Goal: Complete application form: Fill out and submit a form for a specific purpose

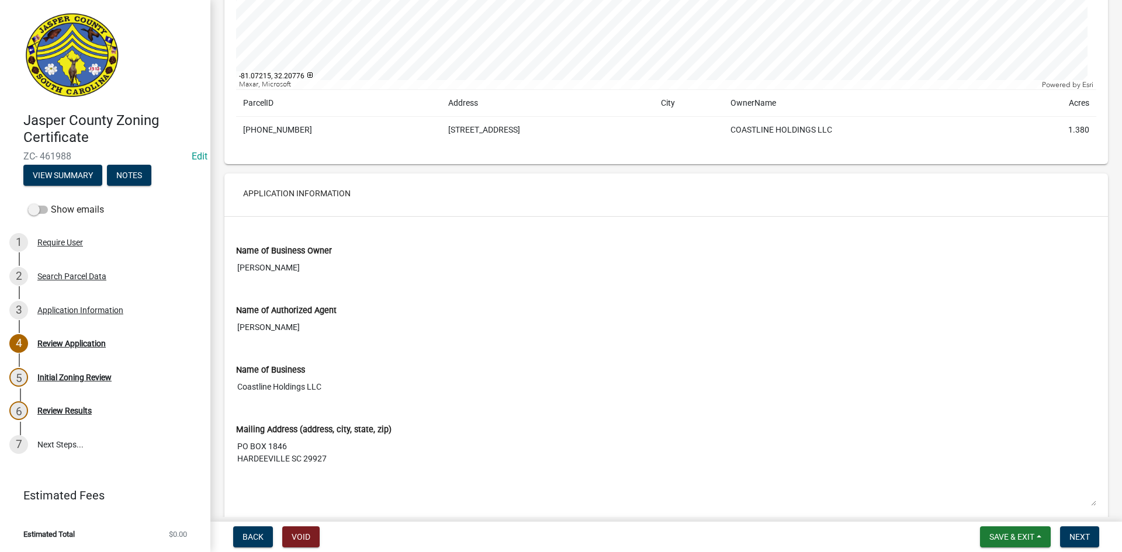
scroll to position [294, 0]
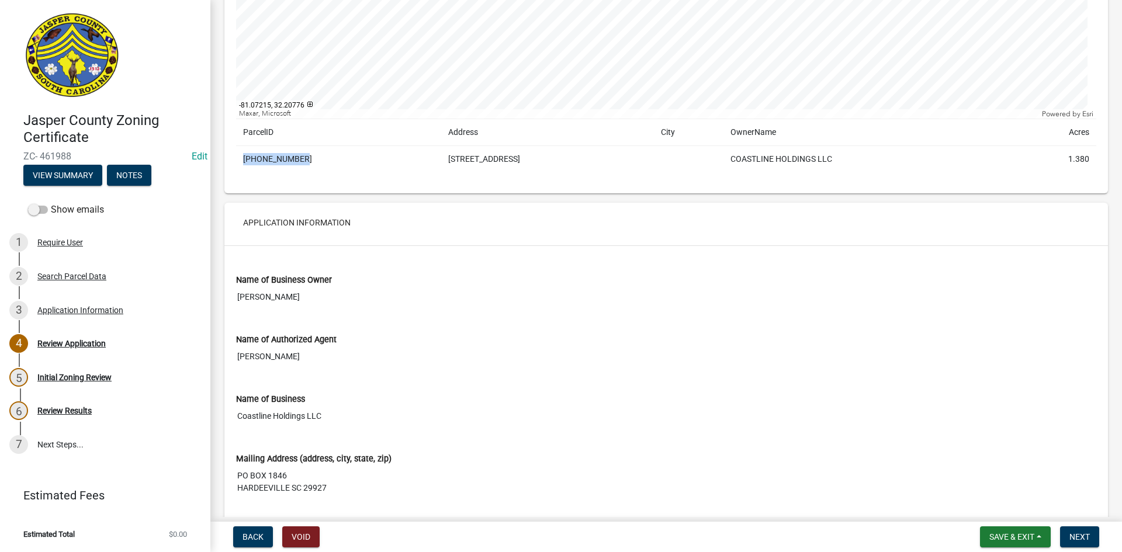
drag, startPoint x: 244, startPoint y: 158, endPoint x: 295, endPoint y: 161, distance: 50.9
click at [295, 161] on td "[PHONE_NUMBER]" at bounding box center [338, 159] width 205 height 27
copy td "[PHONE_NUMBER]"
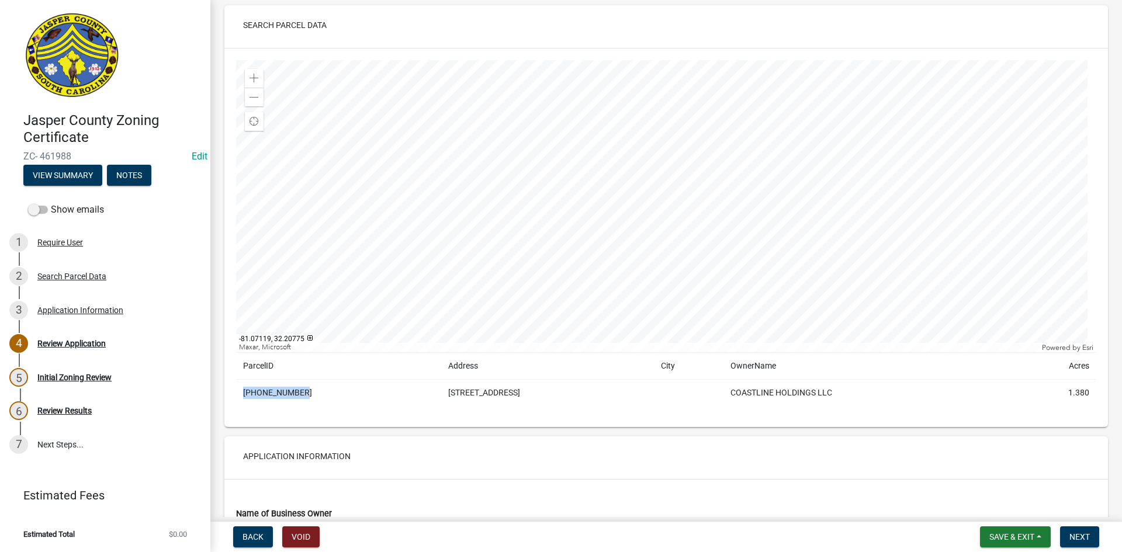
scroll to position [2, 0]
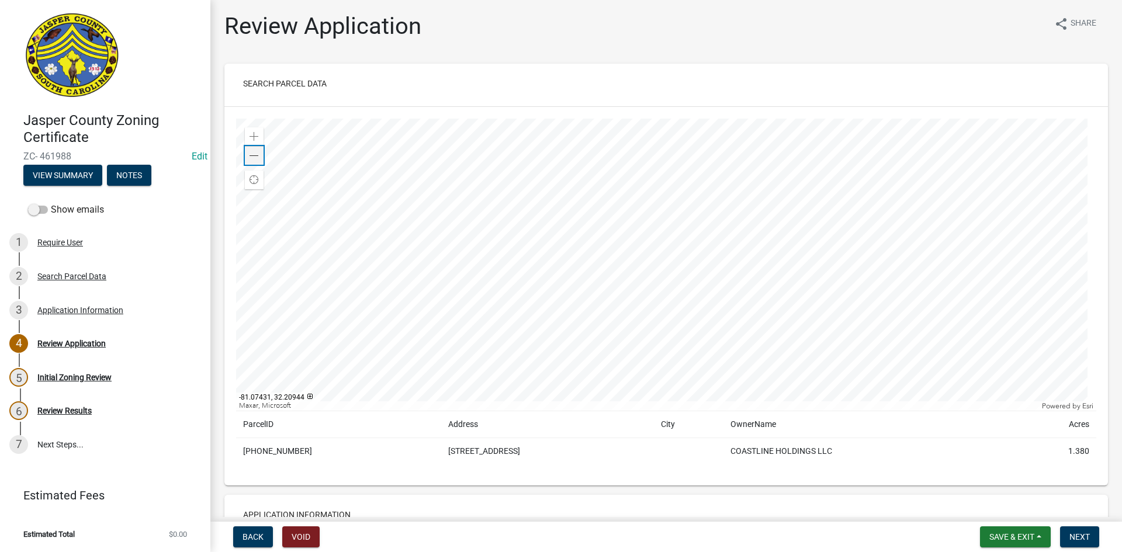
click at [254, 153] on span at bounding box center [253, 155] width 9 height 9
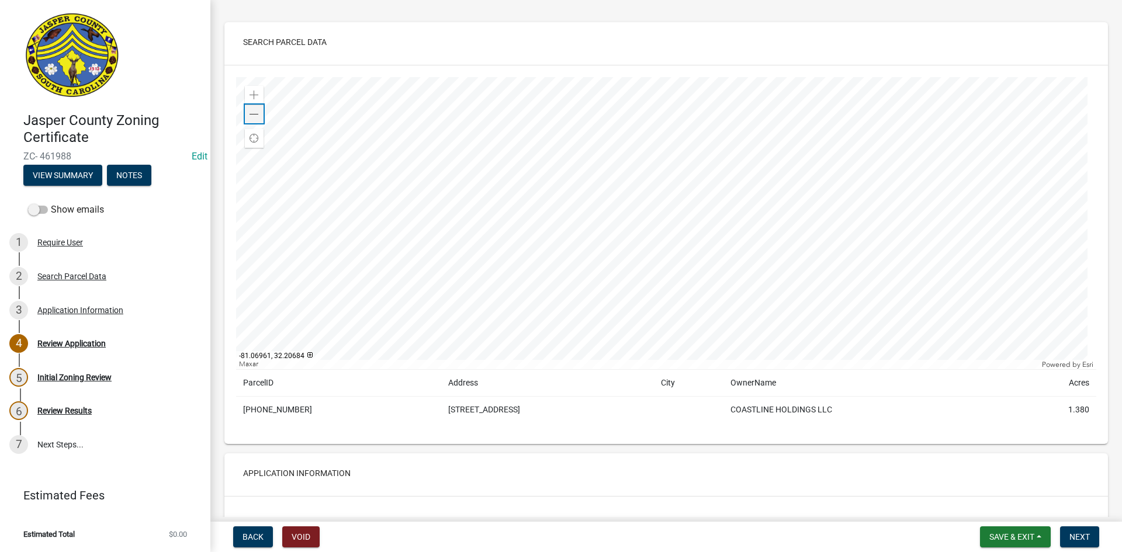
scroll to position [60, 0]
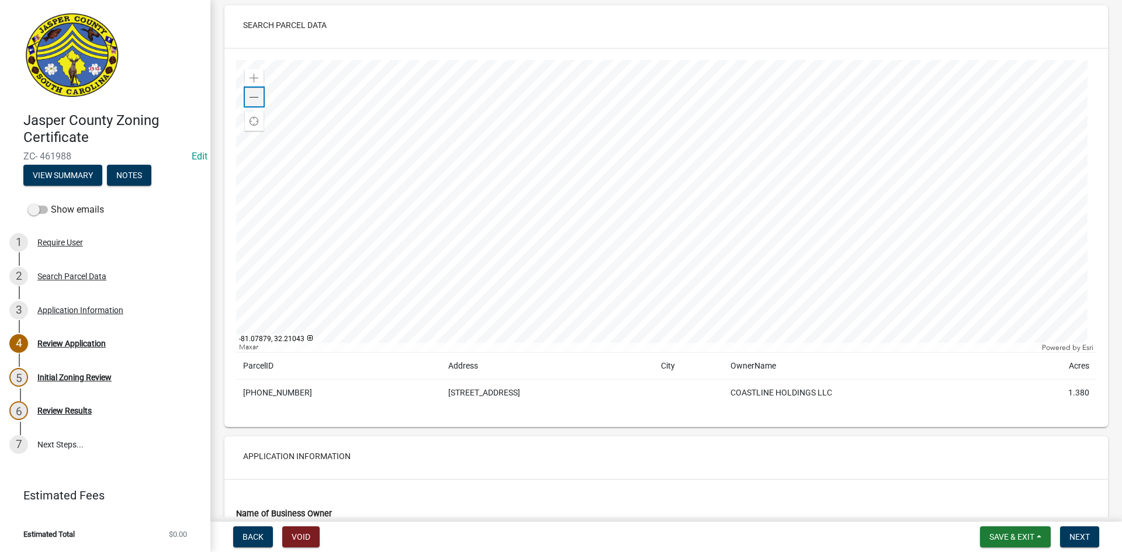
click at [251, 98] on span at bounding box center [253, 97] width 9 height 9
click at [251, 79] on span at bounding box center [253, 78] width 9 height 9
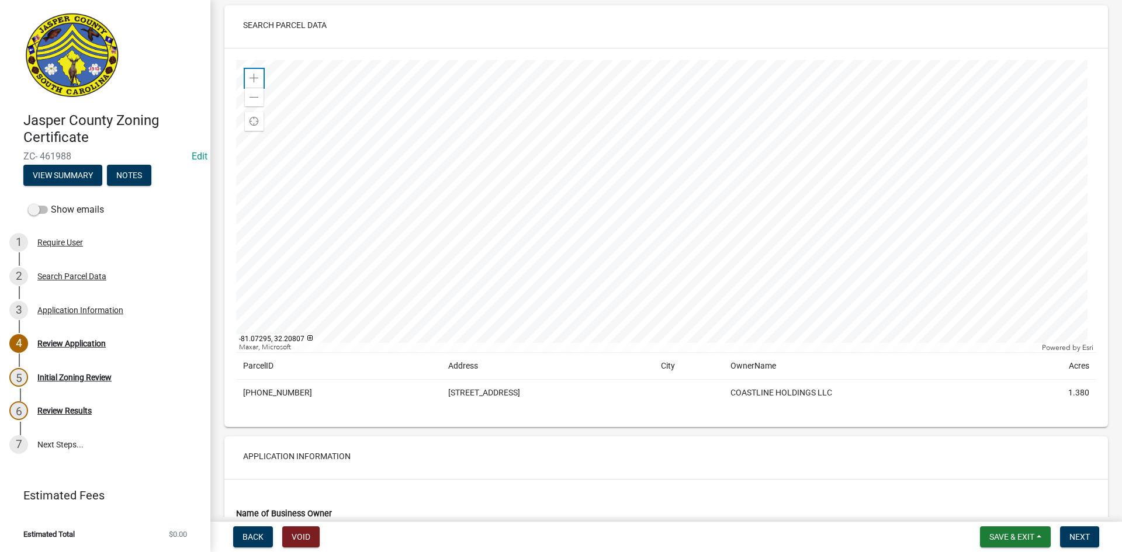
scroll to position [177, 0]
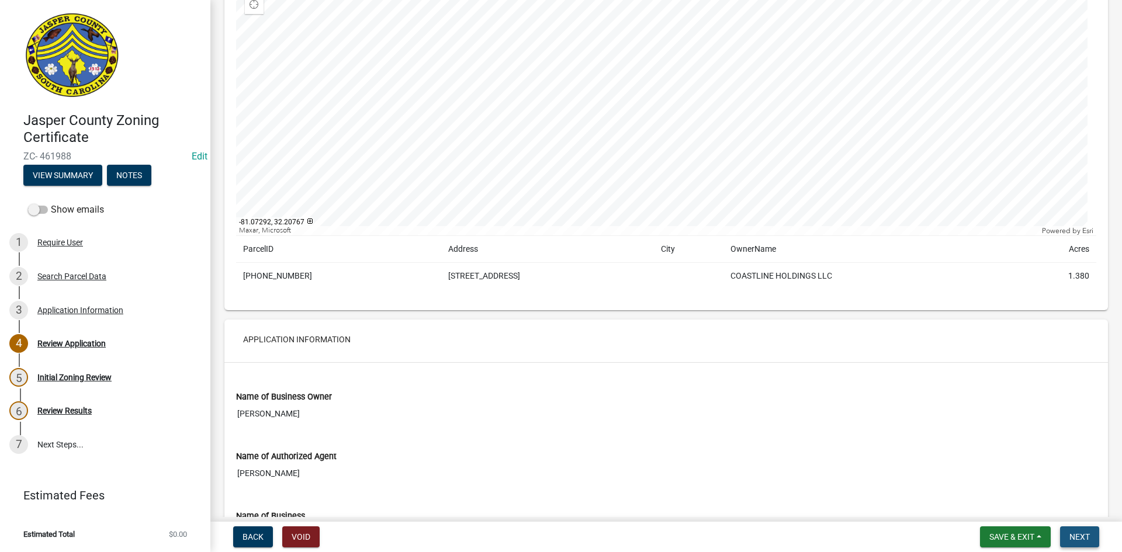
click at [1084, 537] on span "Next" at bounding box center [1079, 536] width 20 height 9
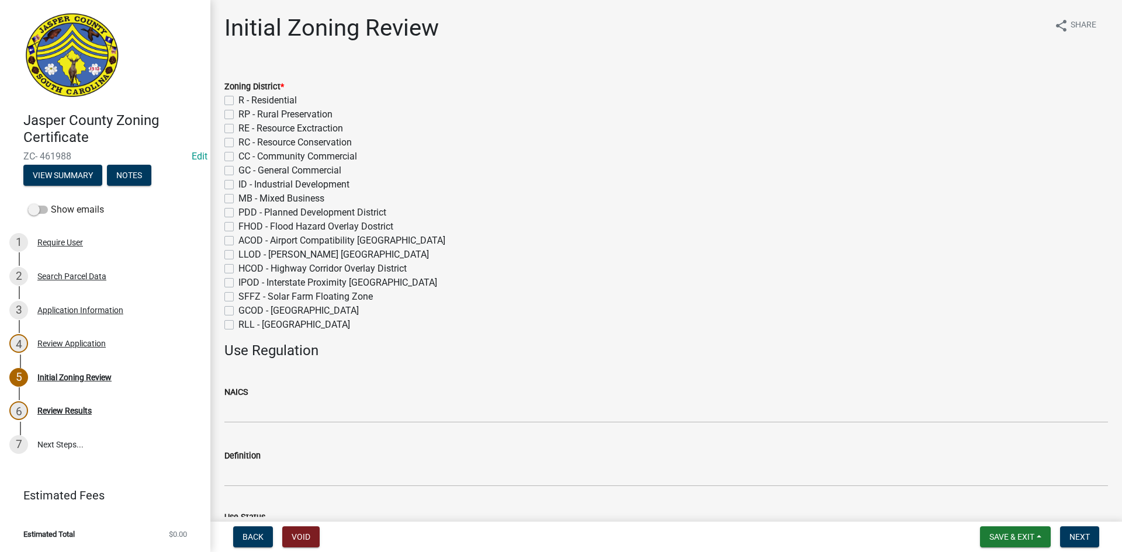
click at [238, 156] on label "CC - Community Commercial" at bounding box center [297, 157] width 119 height 14
click at [238, 156] on input "CC - Community Commercial" at bounding box center [242, 154] width 8 height 8
checkbox input "true"
checkbox input "false"
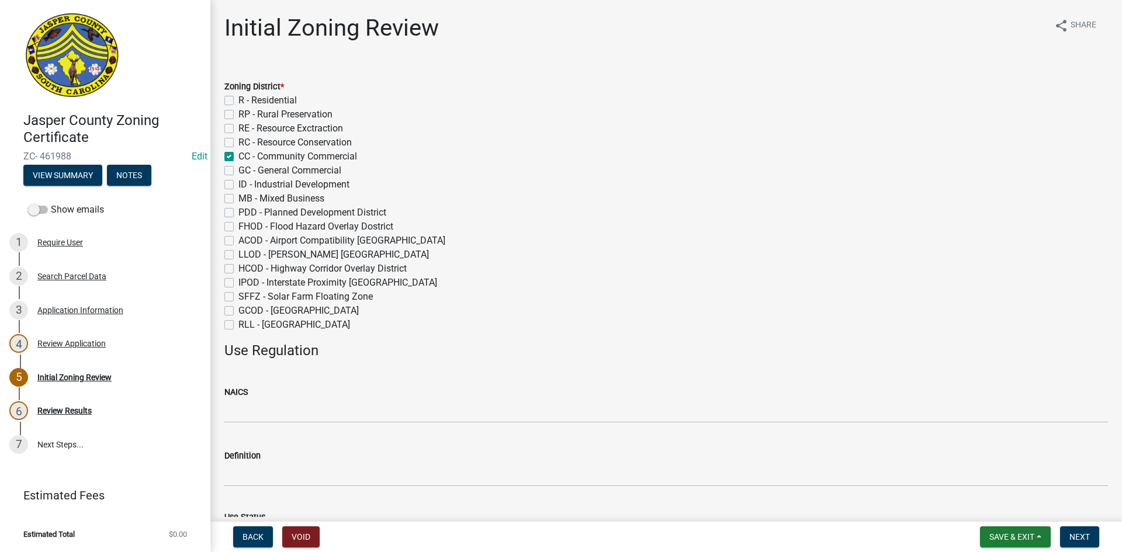
checkbox input "false"
checkbox input "true"
checkbox input "false"
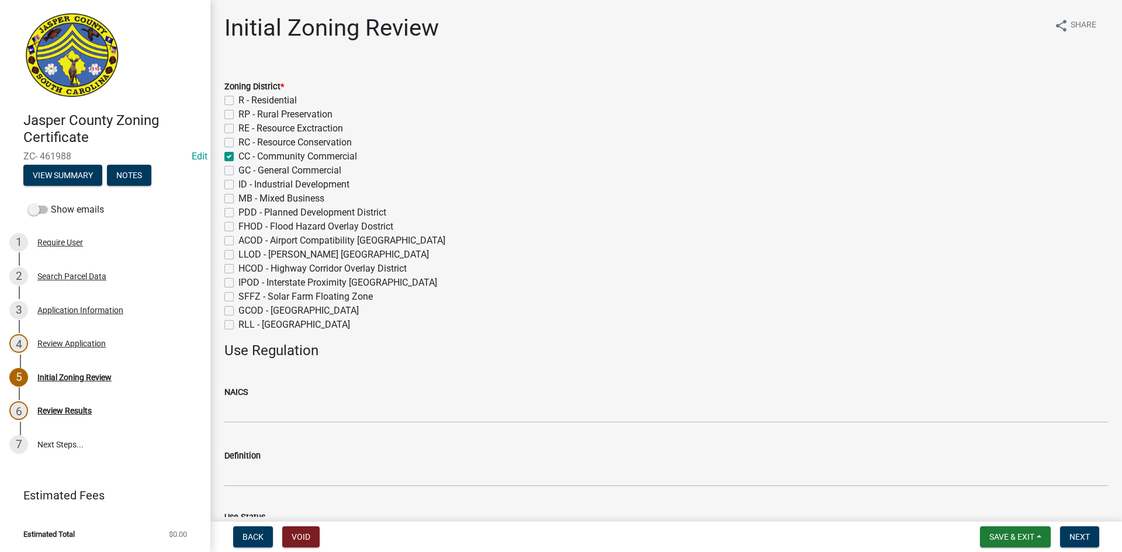
checkbox input "false"
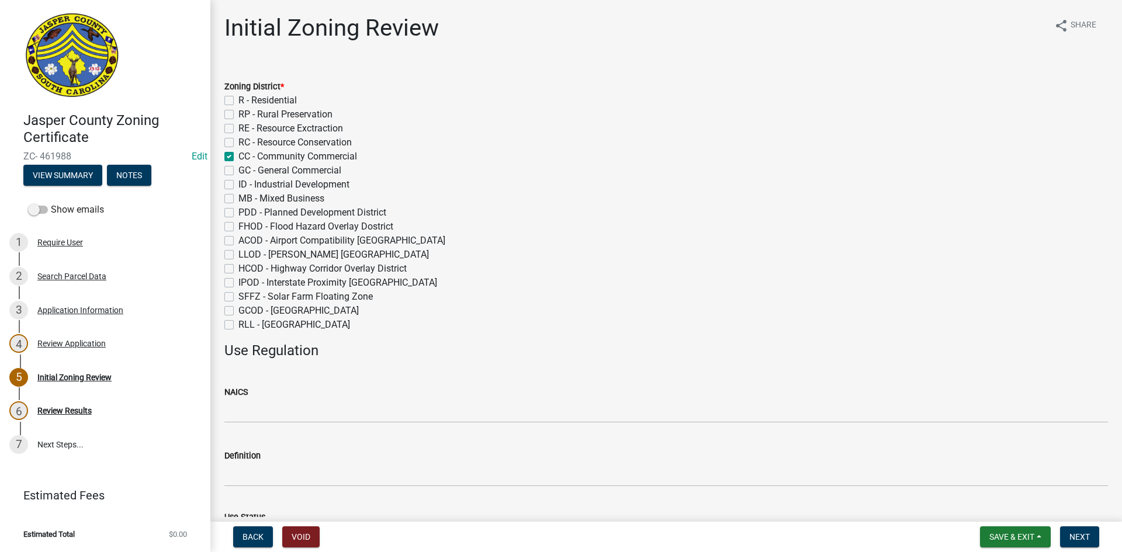
checkbox input "false"
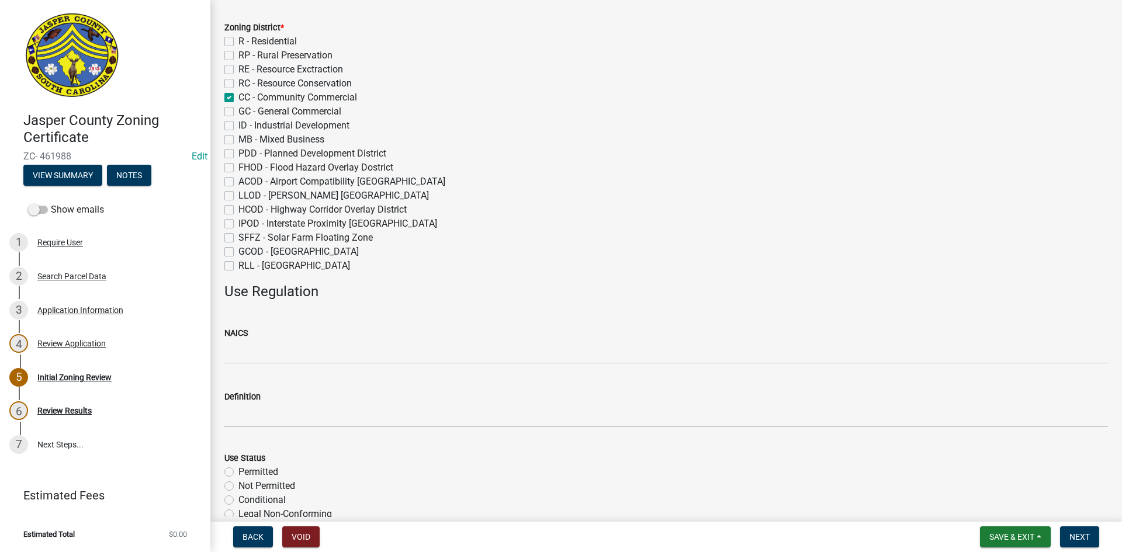
scroll to position [58, 0]
click at [238, 252] on label "GCOD - [GEOGRAPHIC_DATA]" at bounding box center [298, 252] width 120 height 14
click at [238, 252] on input "GCOD - [GEOGRAPHIC_DATA]" at bounding box center [242, 249] width 8 height 8
checkbox input "true"
checkbox input "false"
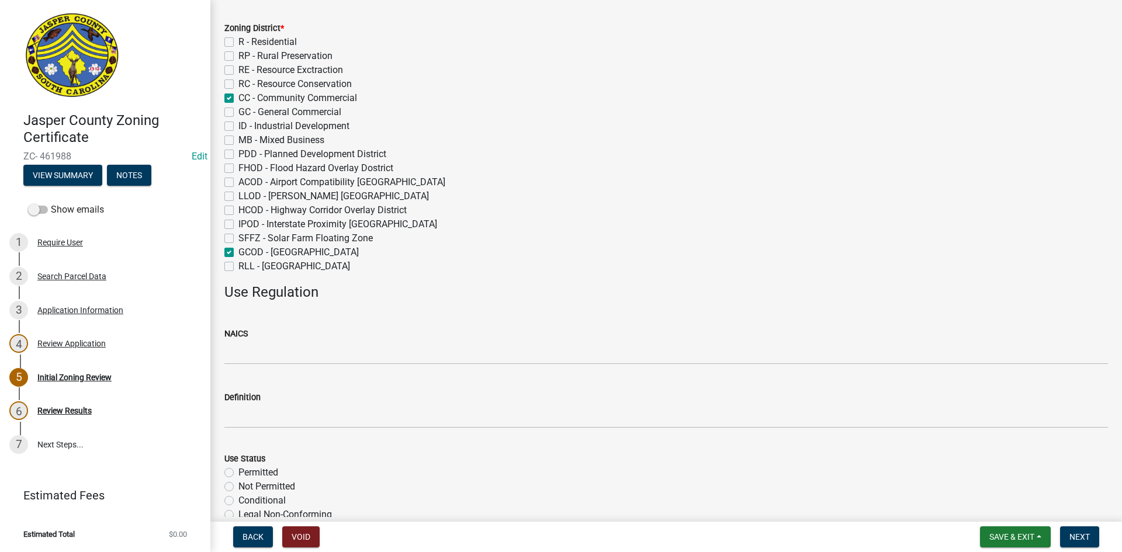
checkbox input "false"
checkbox input "true"
checkbox input "false"
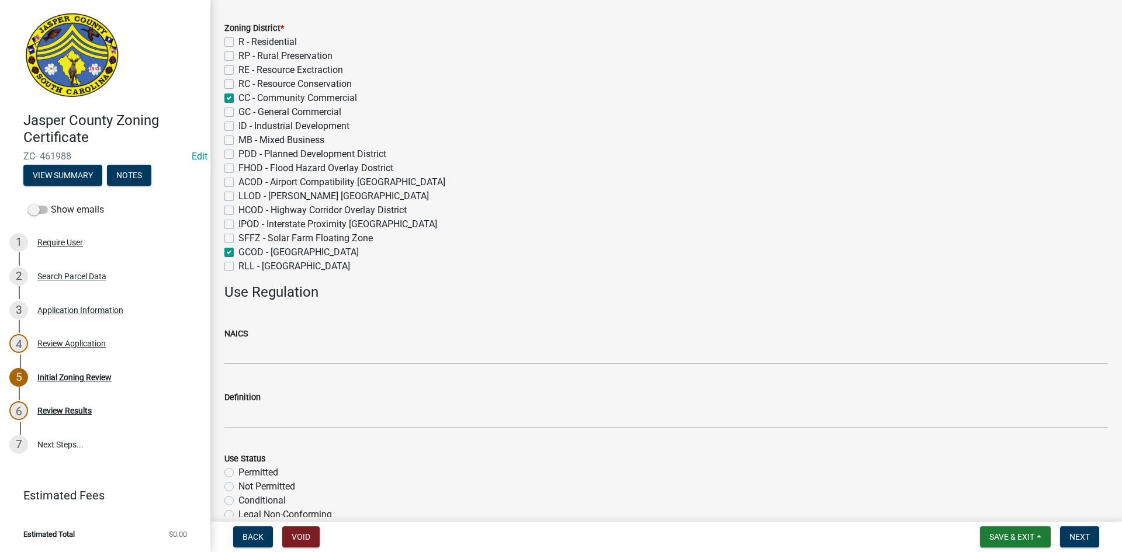
checkbox input "false"
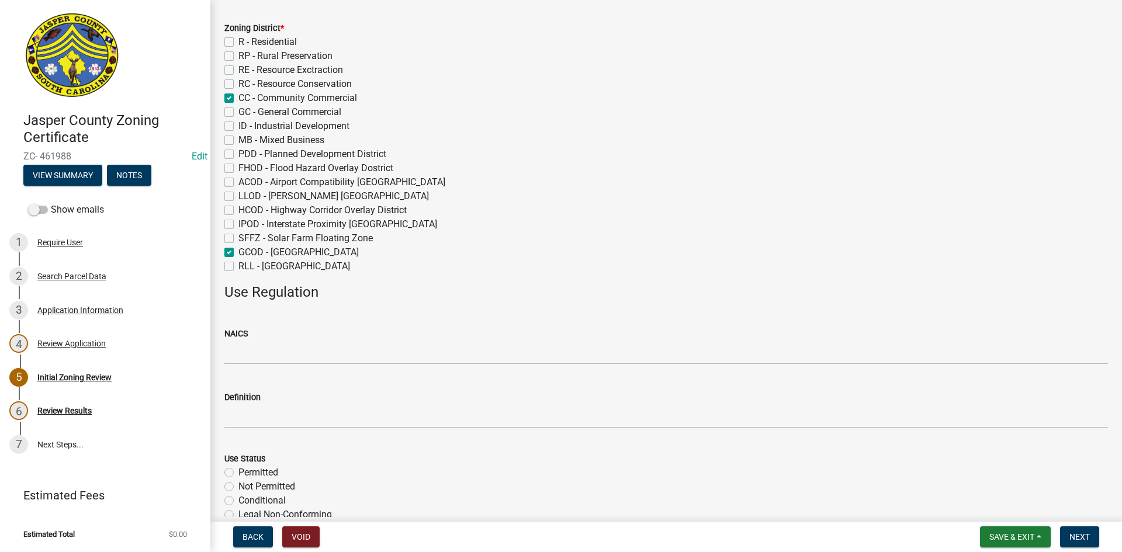
checkbox input "false"
checkbox input "true"
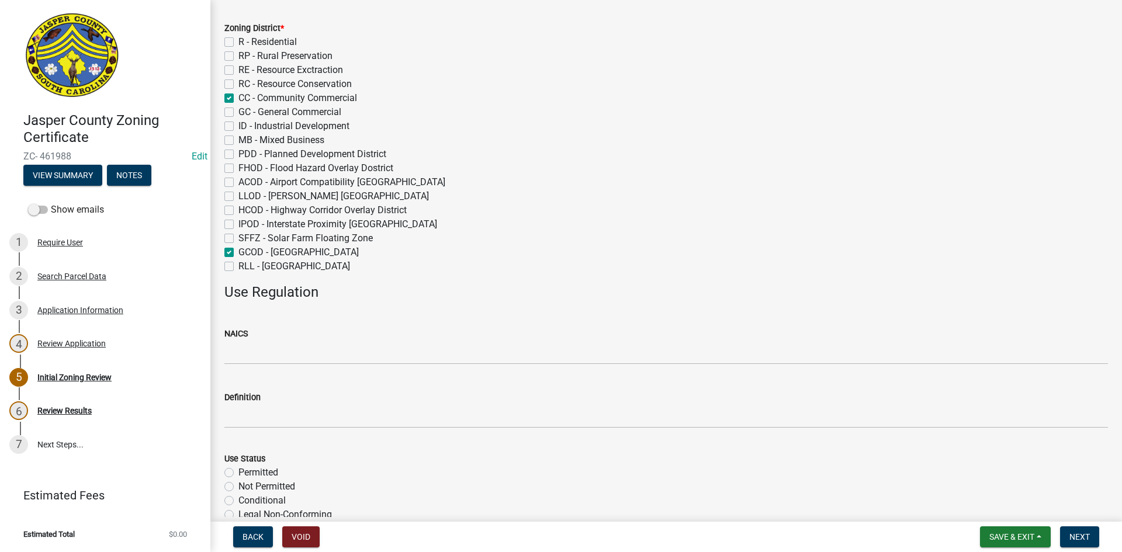
checkbox input "false"
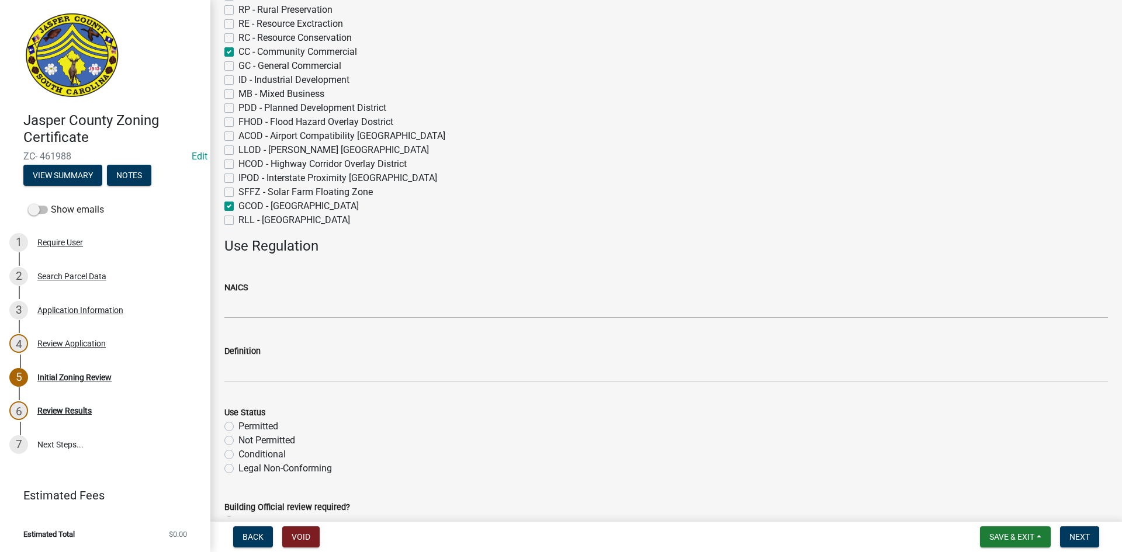
scroll to position [234, 0]
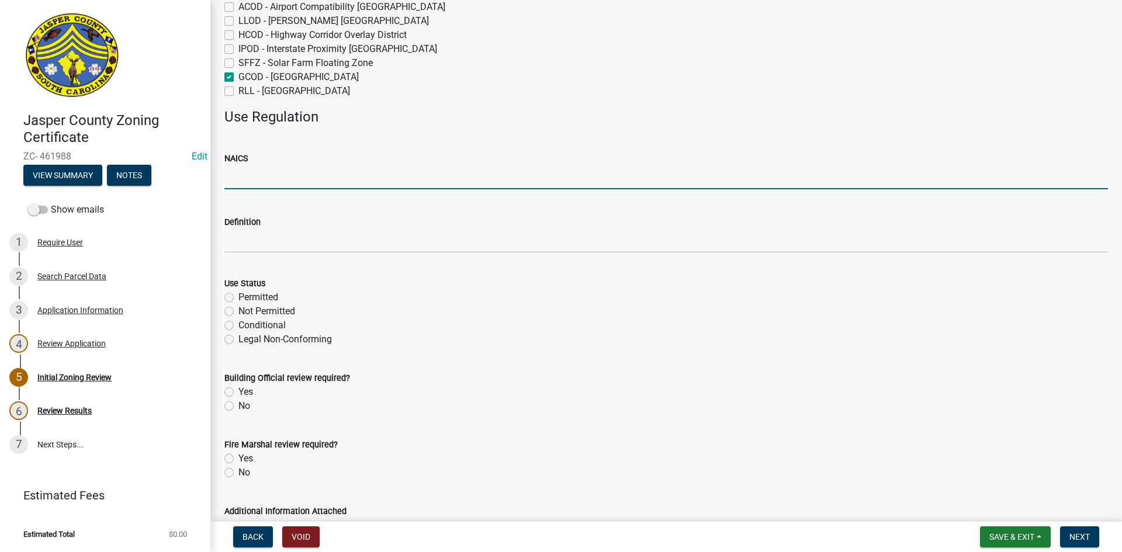
click at [241, 176] on input "NAICS" at bounding box center [665, 177] width 883 height 24
type input "53113"
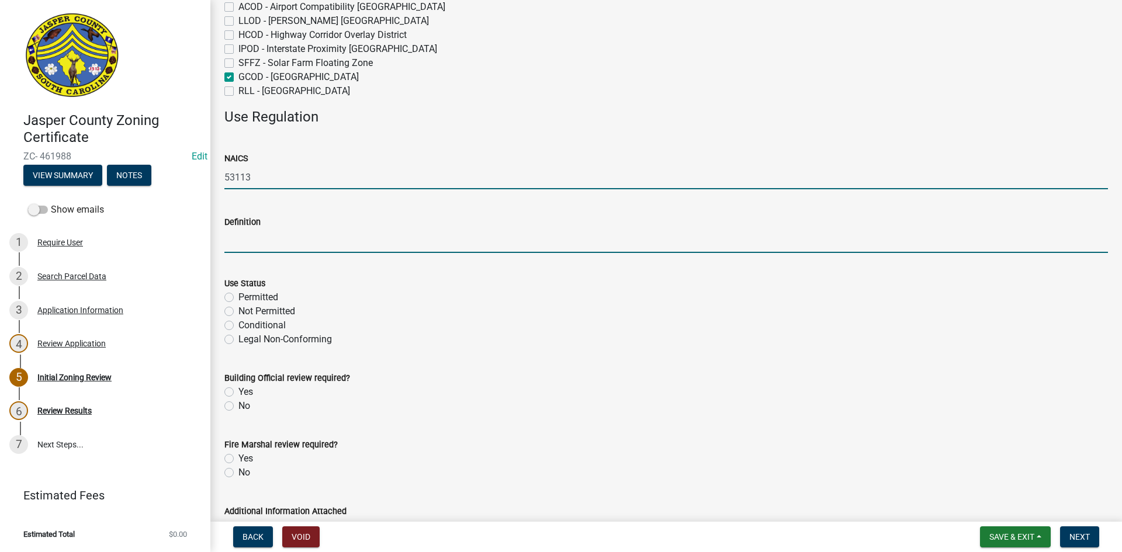
click at [235, 248] on input "Definition" at bounding box center [665, 241] width 883 height 24
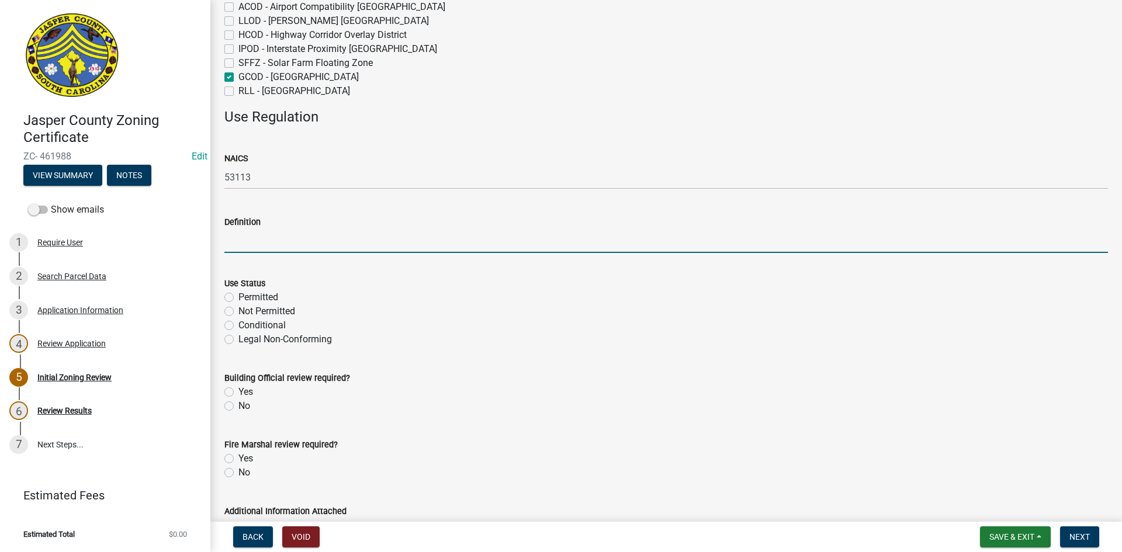
paste input "Mini-Warehouses"
type input "Mini-Warehouses"
click at [238, 341] on label "Legal Non-Conforming" at bounding box center [284, 339] width 93 height 14
click at [238, 340] on input "Legal Non-Conforming" at bounding box center [242, 336] width 8 height 8
radio input "true"
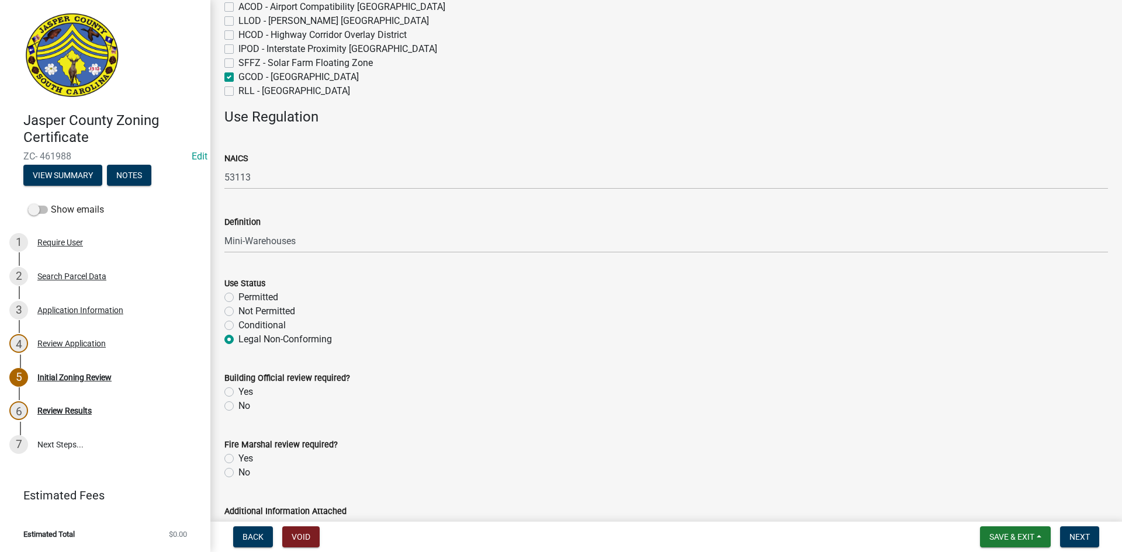
click at [238, 391] on label "Yes" at bounding box center [245, 392] width 15 height 14
click at [238, 391] on input "Yes" at bounding box center [242, 389] width 8 height 8
radio input "true"
click at [238, 458] on label "Yes" at bounding box center [245, 459] width 15 height 14
click at [238, 458] on input "Yes" at bounding box center [242, 456] width 8 height 8
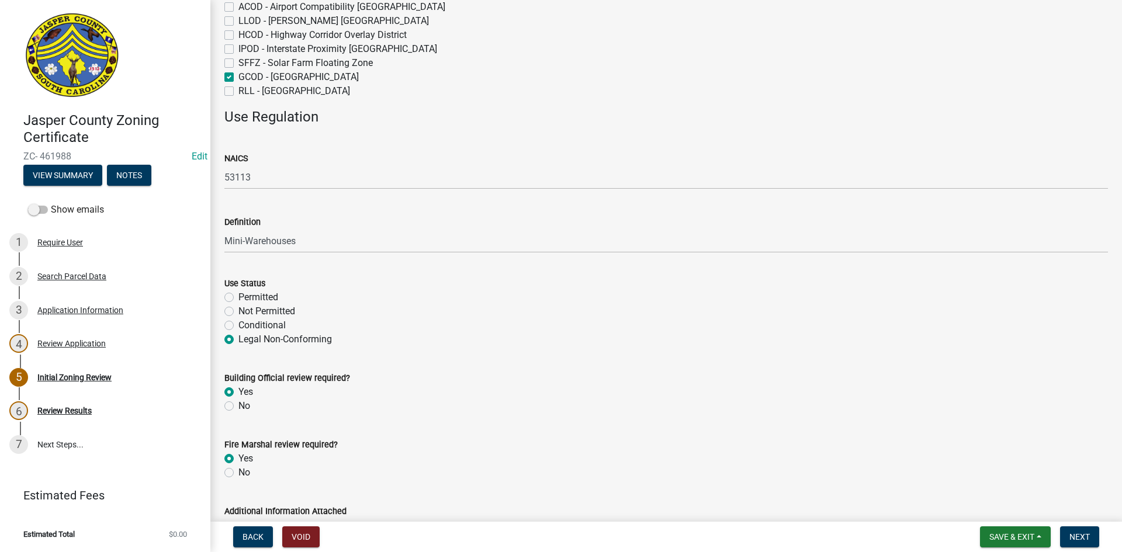
radio input "true"
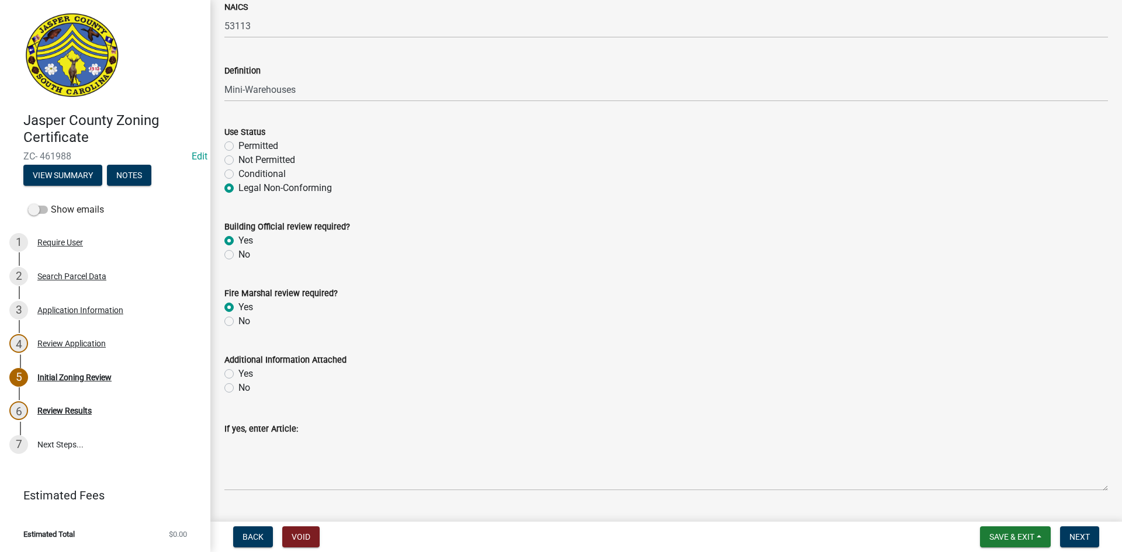
scroll to position [414, 0]
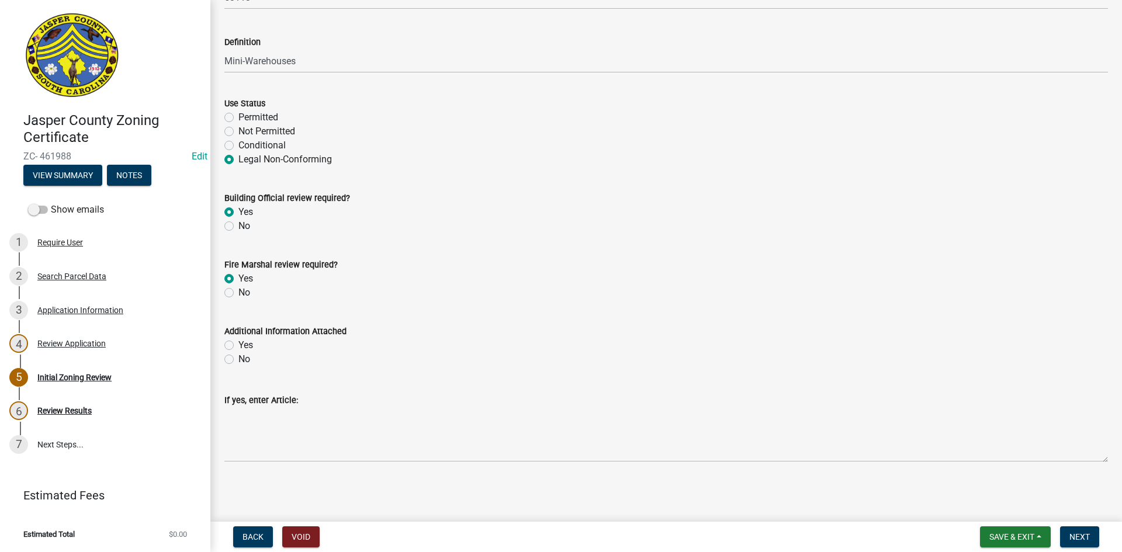
click at [238, 345] on label "Yes" at bounding box center [245, 345] width 15 height 14
click at [238, 345] on input "Yes" at bounding box center [242, 342] width 8 height 8
radio input "true"
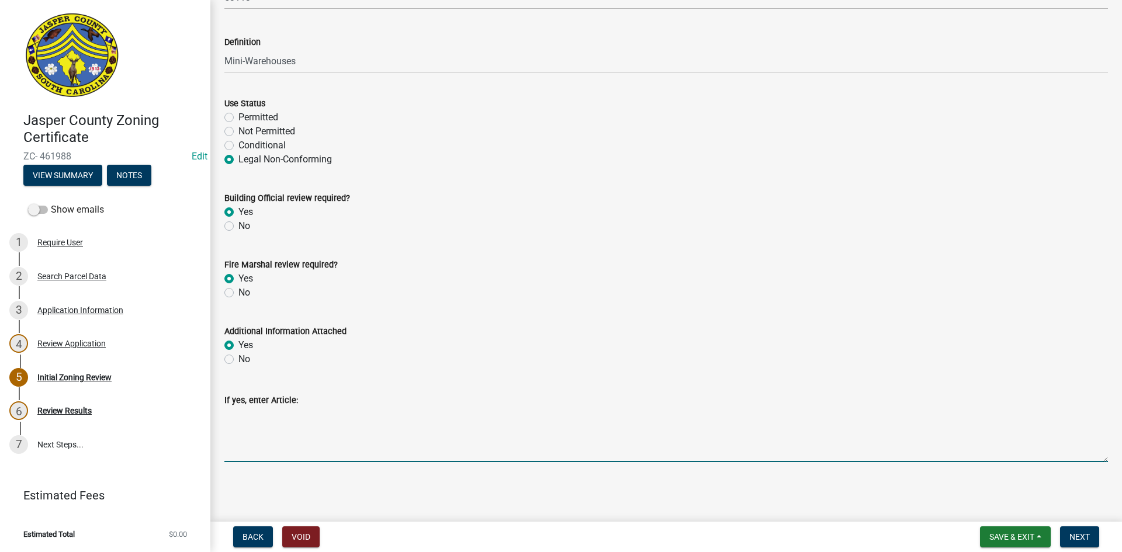
click at [245, 418] on textarea "If yes, enter Article:" at bounding box center [665, 434] width 883 height 55
paste textarea "11:7.14 Sector 53113; Mini-Warehouses: 1. No such use shall be located closer t…"
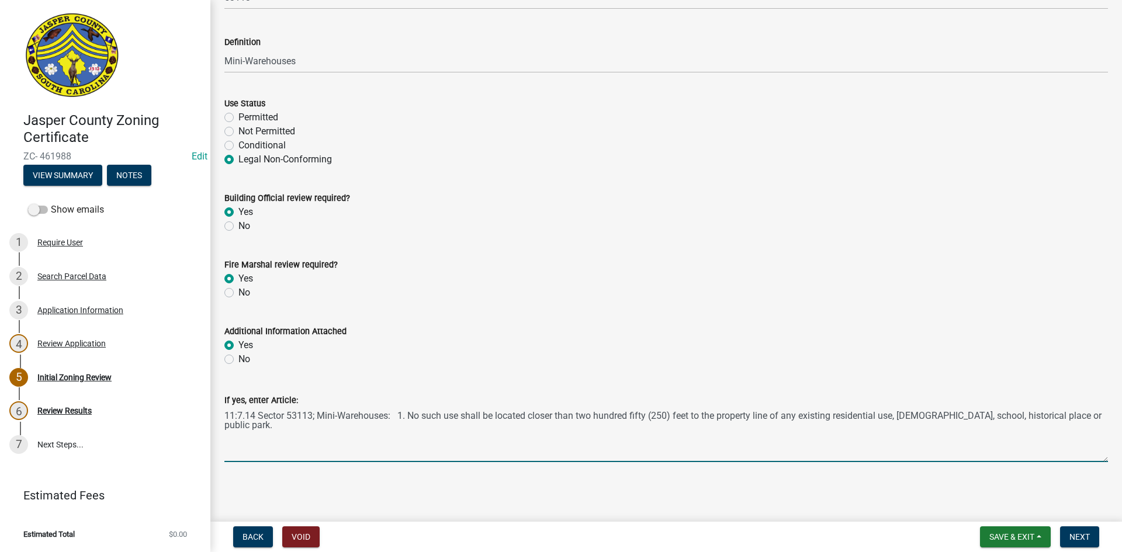
click at [393, 417] on textarea "11:7.14 Sector 53113; Mini-Warehouses: 1. No such use shall be located closer t…" at bounding box center [665, 434] width 883 height 55
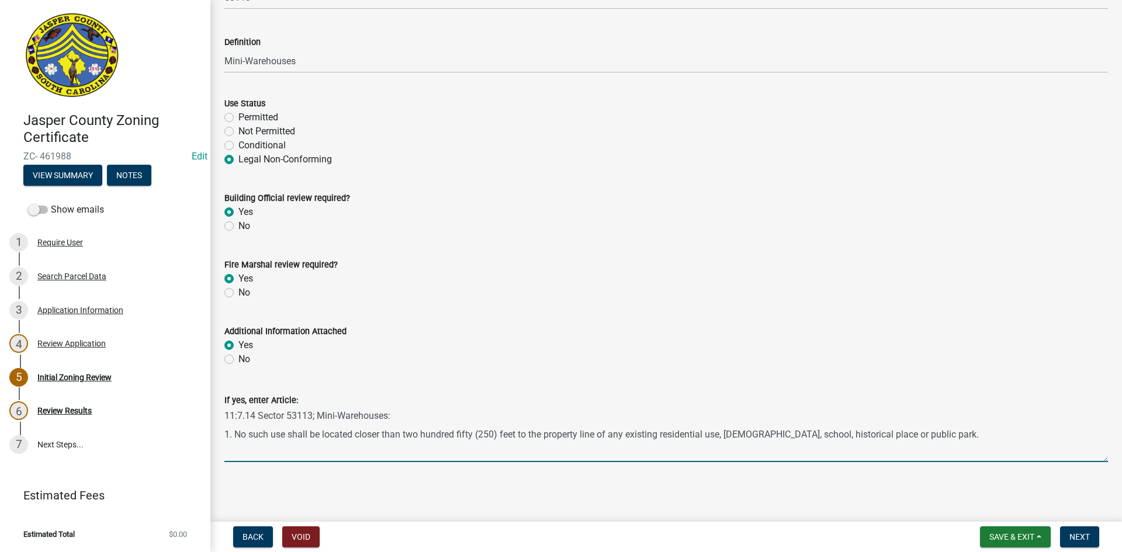
click at [924, 436] on textarea "11:7.14 Sector 53113; Mini-Warehouses: 1. No such use shall be located closer t…" at bounding box center [665, 434] width 883 height 55
paste textarea "2. Screen units from public right-of-way as required in Section 12.8. 3. Minimu…"
drag, startPoint x: 502, startPoint y: 453, endPoint x: 525, endPoint y: 452, distance: 23.4
click at [503, 453] on textarea "11:7.14 Sector 53113; Mini-Warehouses: 1. No such use shall be located closer t…" at bounding box center [665, 434] width 883 height 55
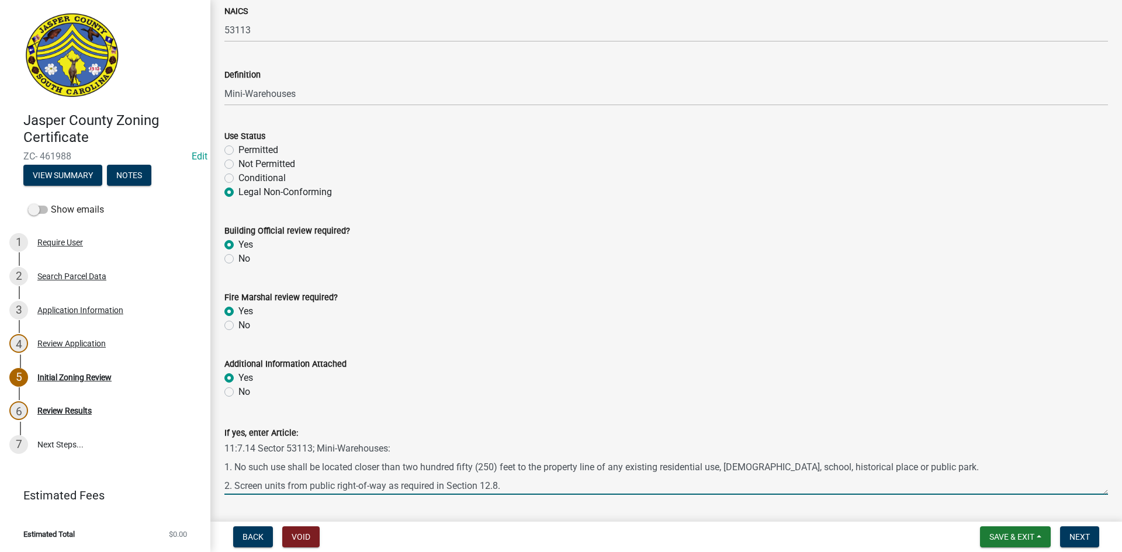
scroll to position [355, 0]
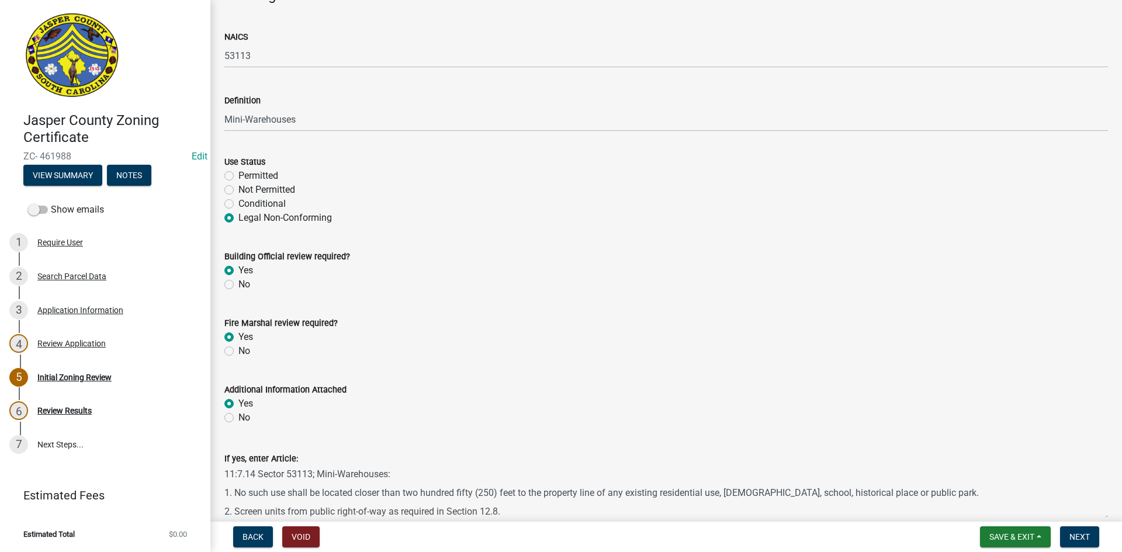
type textarea "11:7.14 Sector 53113; Mini-Warehouses: 1. No such use shall be located closer t…"
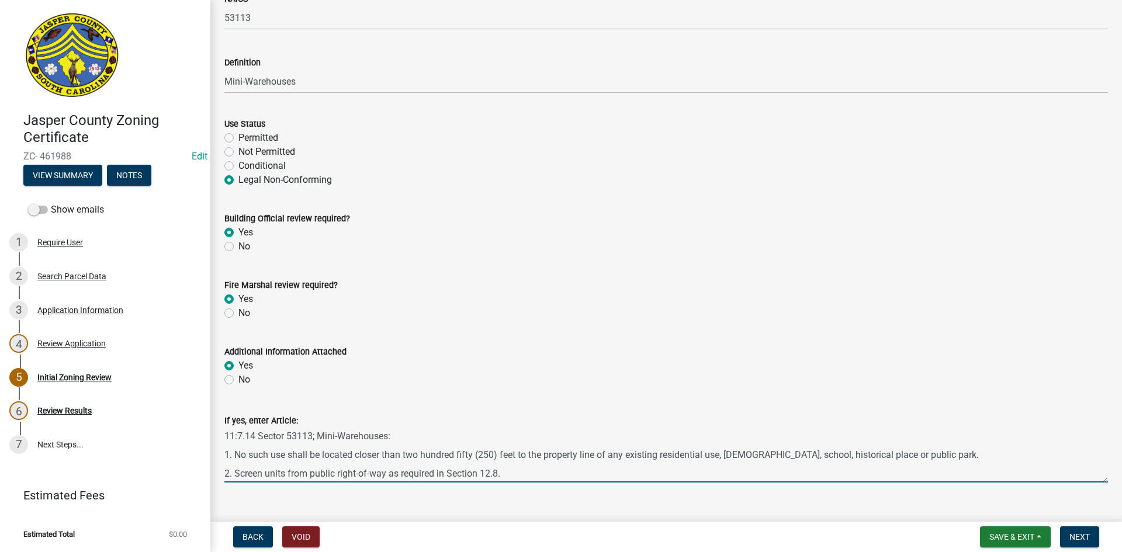
scroll to position [414, 0]
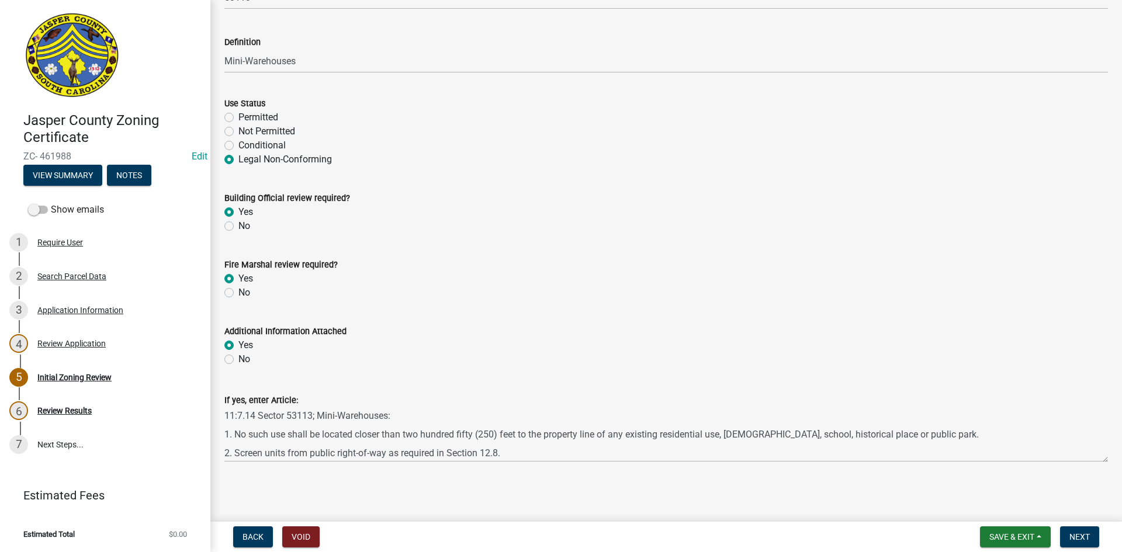
click at [238, 145] on label "Conditional" at bounding box center [261, 145] width 47 height 14
click at [238, 145] on input "Conditional" at bounding box center [242, 142] width 8 height 8
radio input "true"
click at [238, 156] on label "Legal Non-Conforming" at bounding box center [284, 159] width 93 height 14
click at [238, 156] on input "Legal Non-Conforming" at bounding box center [242, 156] width 8 height 8
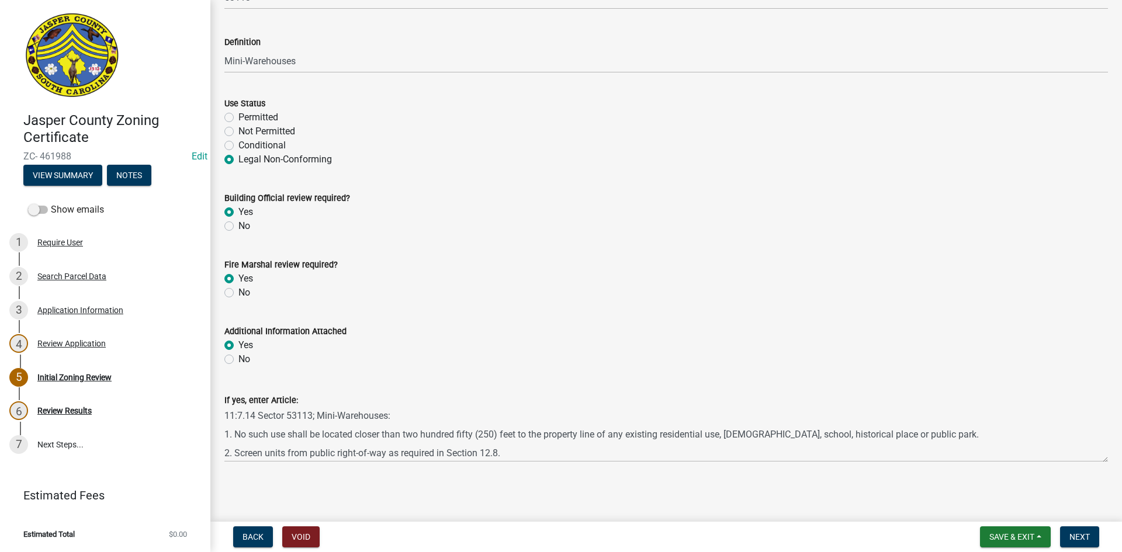
radio input "true"
click at [1084, 535] on span "Next" at bounding box center [1079, 536] width 20 height 9
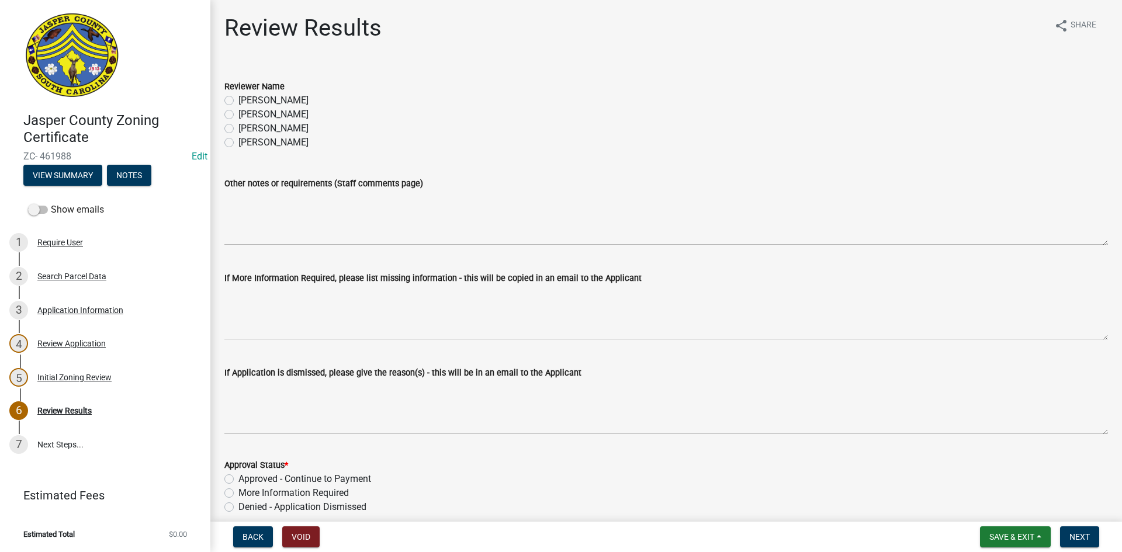
click at [238, 116] on label "[PERSON_NAME]" at bounding box center [273, 114] width 70 height 14
click at [238, 115] on input "[PERSON_NAME]" at bounding box center [242, 111] width 8 height 8
radio input "true"
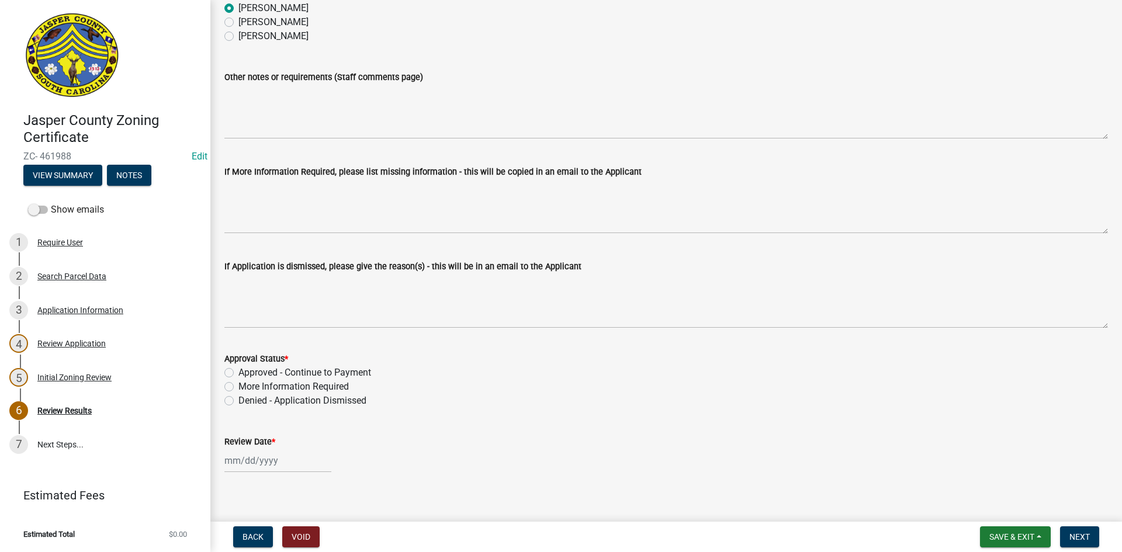
scroll to position [118, 0]
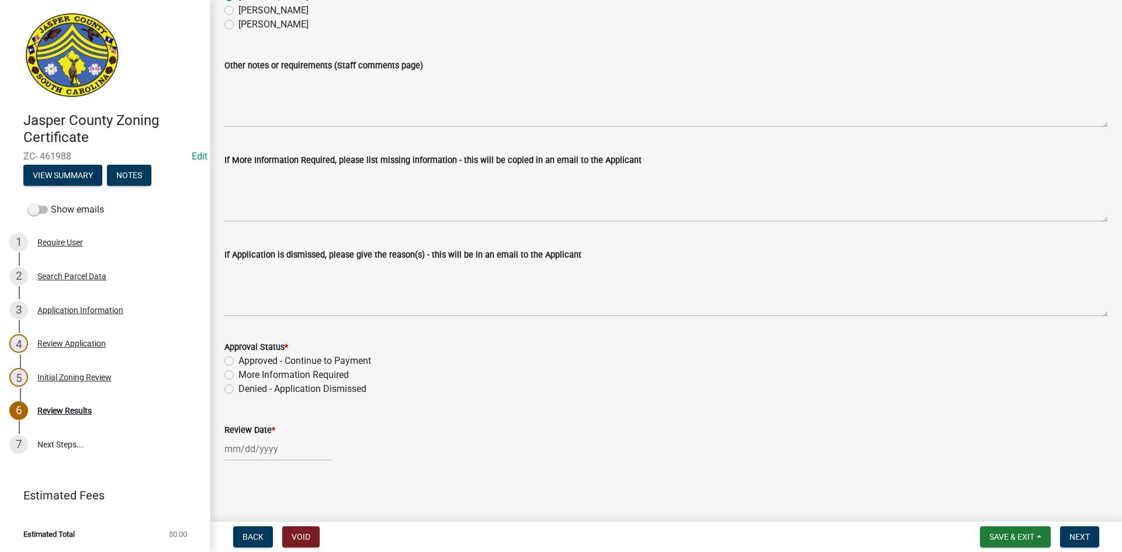
click at [238, 362] on label "Approved - Continue to Payment" at bounding box center [304, 361] width 133 height 14
click at [238, 362] on input "Approved - Continue to Payment" at bounding box center [242, 358] width 8 height 8
radio input "true"
click at [246, 456] on div at bounding box center [277, 449] width 107 height 24
select select "8"
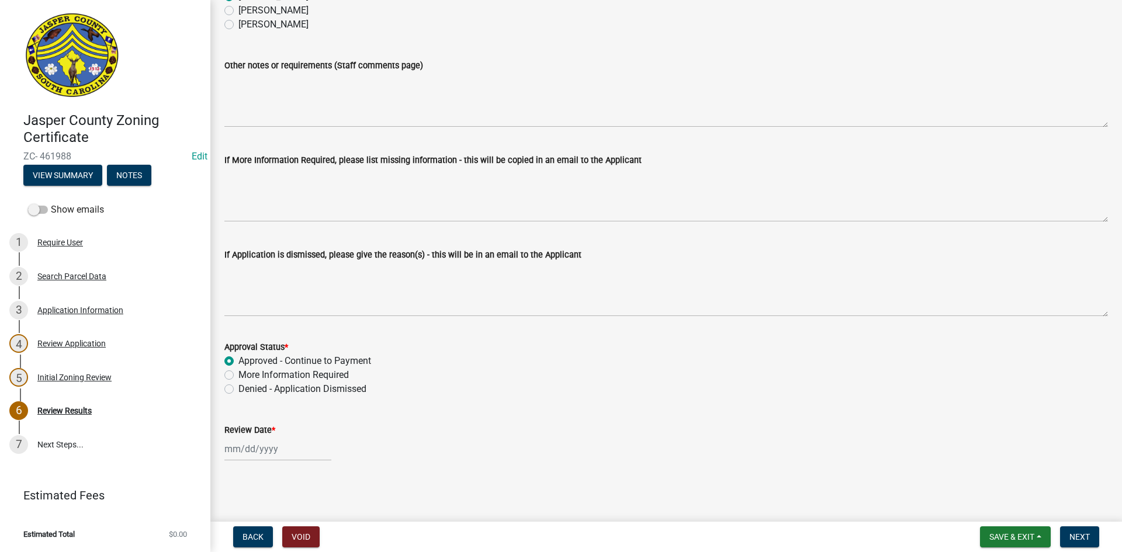
select select "2025"
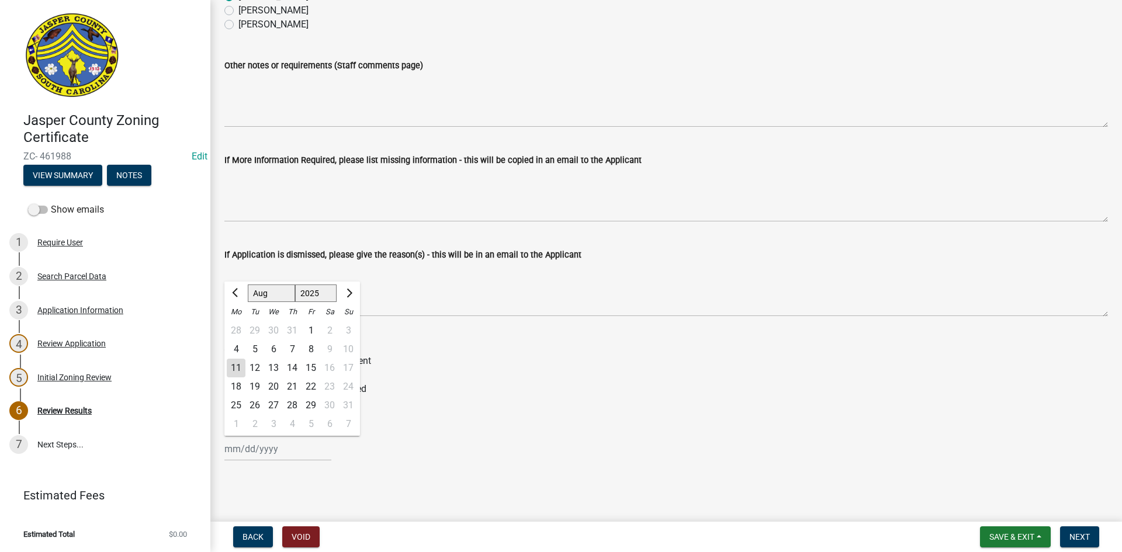
click at [237, 368] on div "11" at bounding box center [236, 368] width 19 height 19
type input "[DATE]"
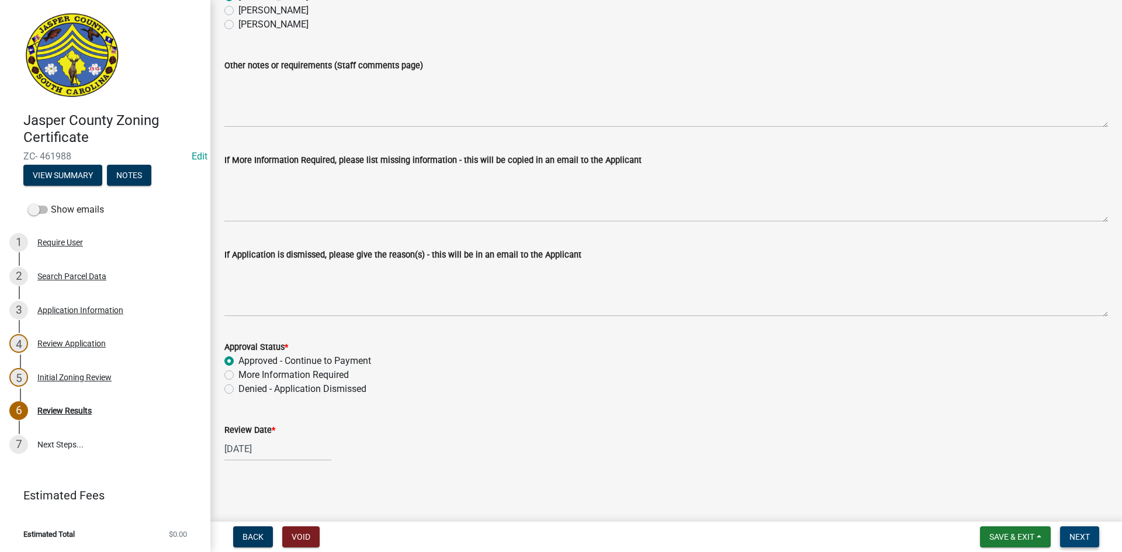
click at [1077, 533] on span "Next" at bounding box center [1079, 536] width 20 height 9
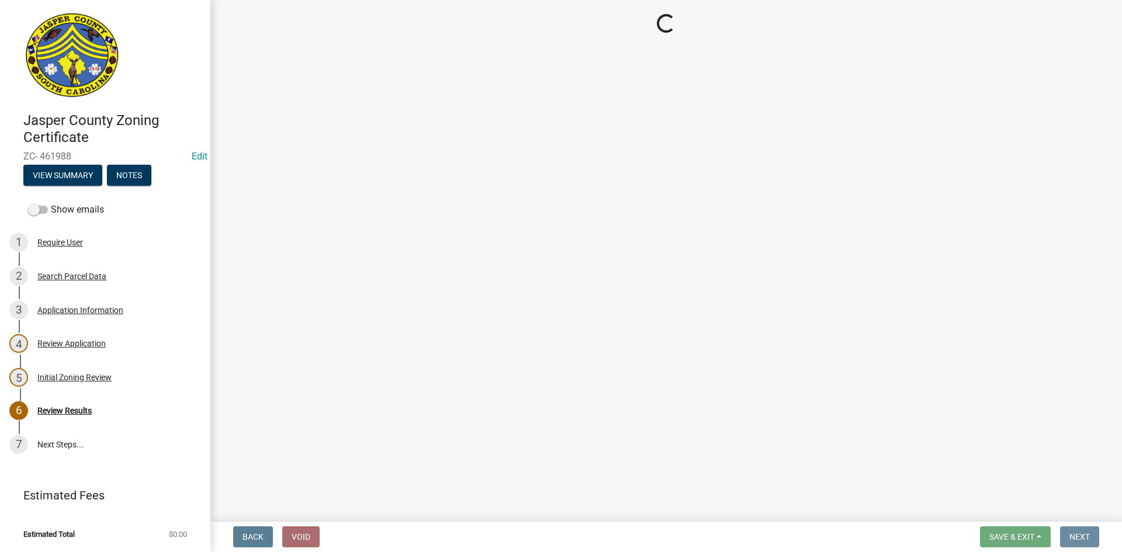
scroll to position [0, 0]
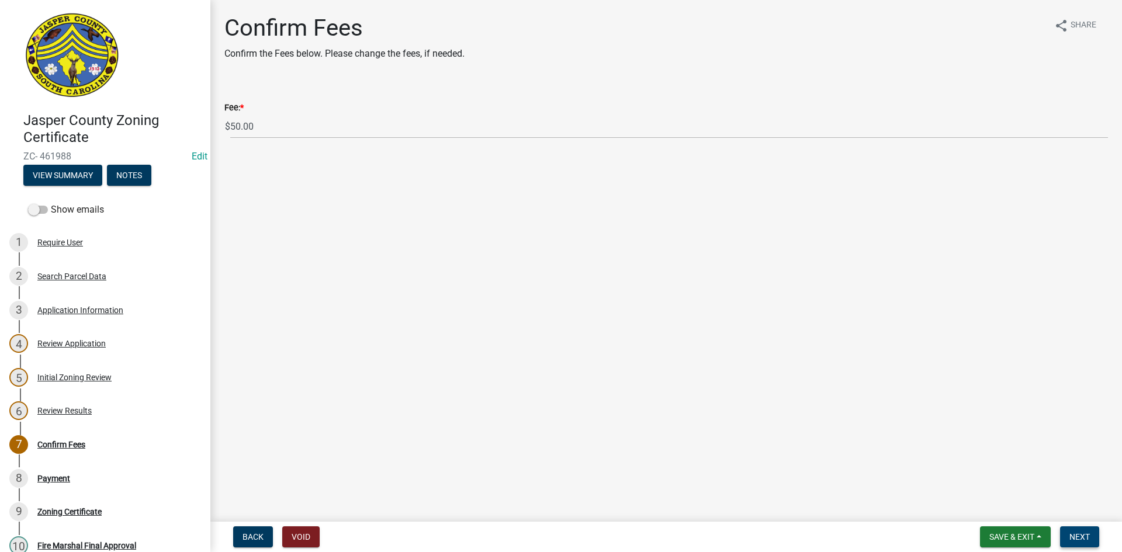
click at [1080, 535] on span "Next" at bounding box center [1079, 536] width 20 height 9
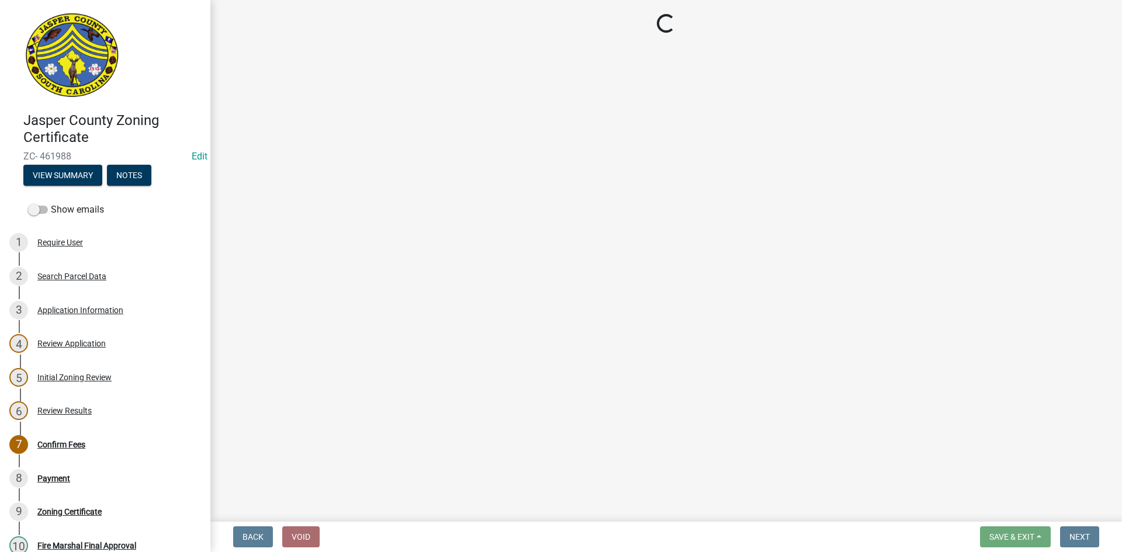
select select "3: 3"
